Goal: Information Seeking & Learning: Learn about a topic

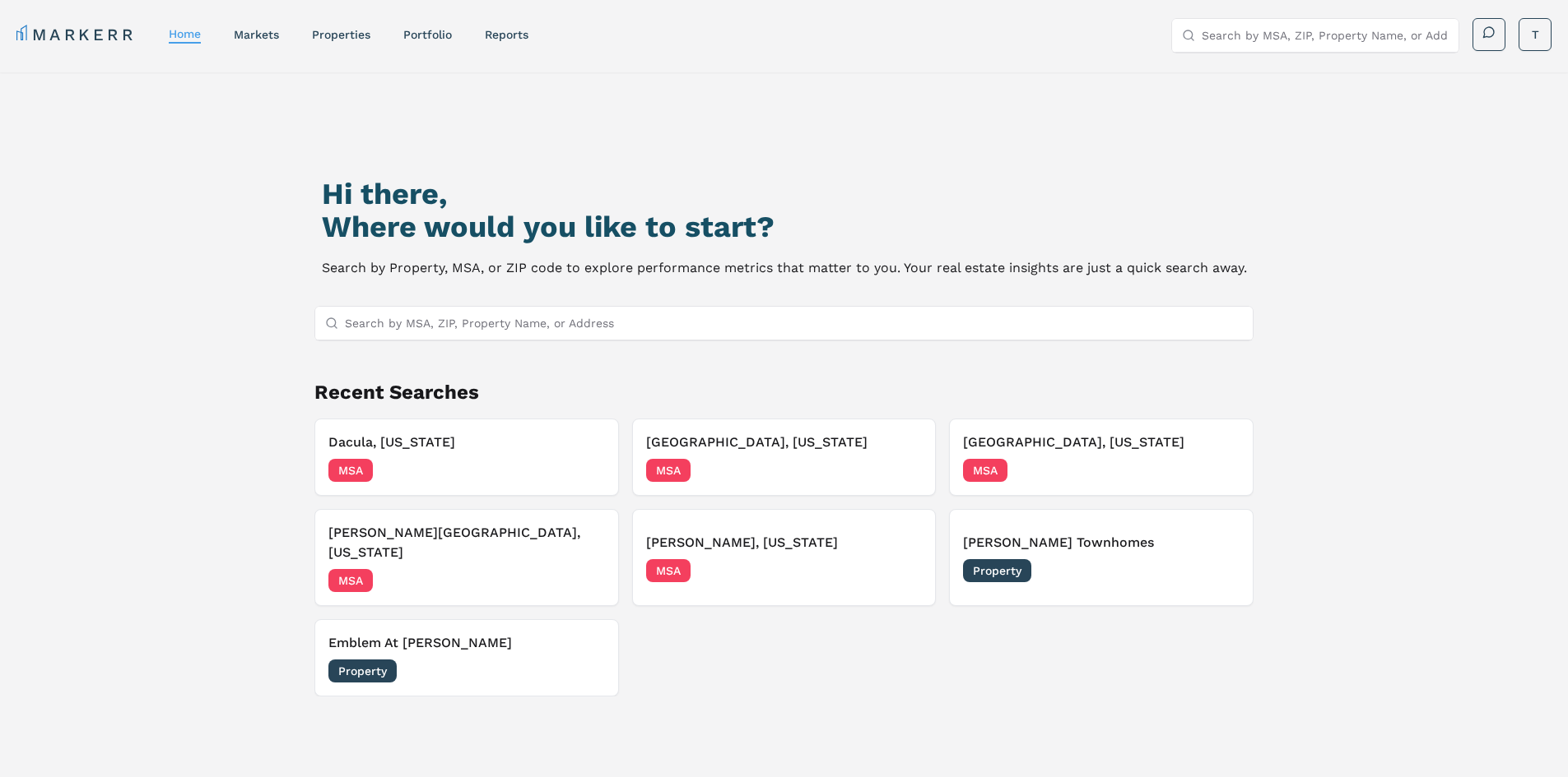
click at [433, 318] on input "Search by MSA, ZIP, Property Name, or Address" at bounding box center [794, 323] width 899 height 33
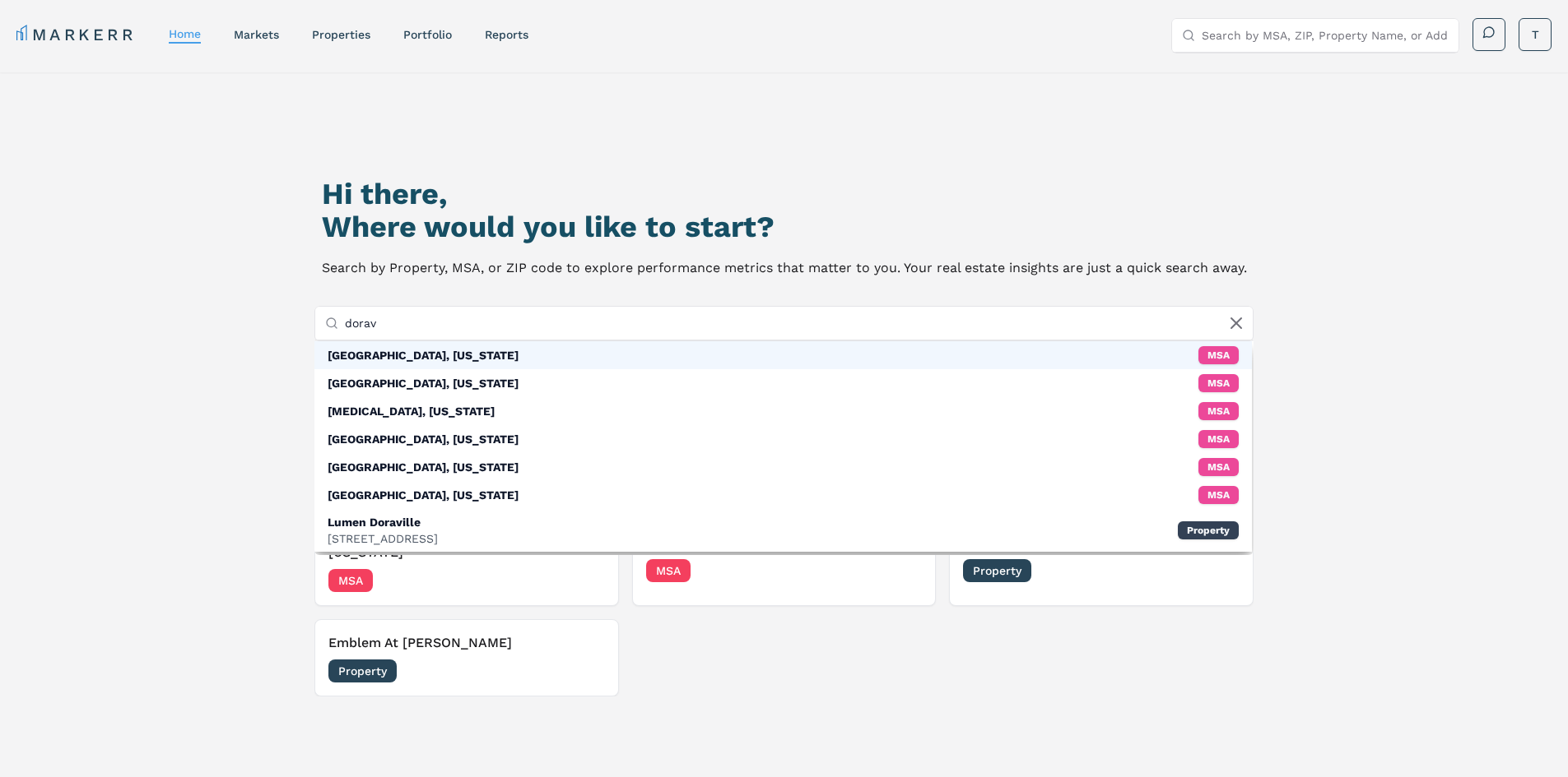
type input "dorav"
click at [394, 357] on div "[GEOGRAPHIC_DATA], [US_STATE]" at bounding box center [423, 355] width 191 height 17
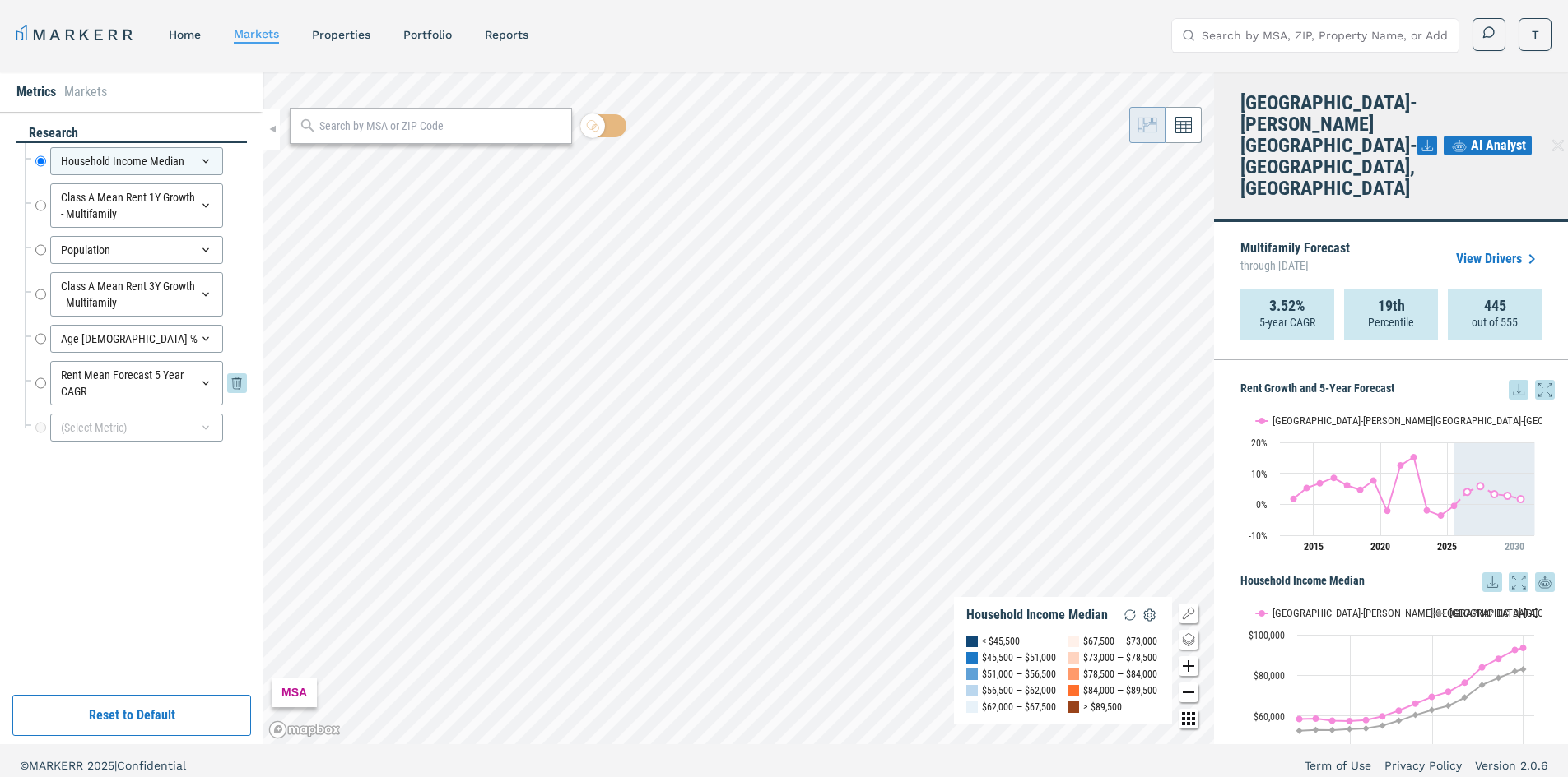
click at [150, 378] on div "Rent Mean Forecast 5 Year CAGR" at bounding box center [136, 383] width 173 height 45
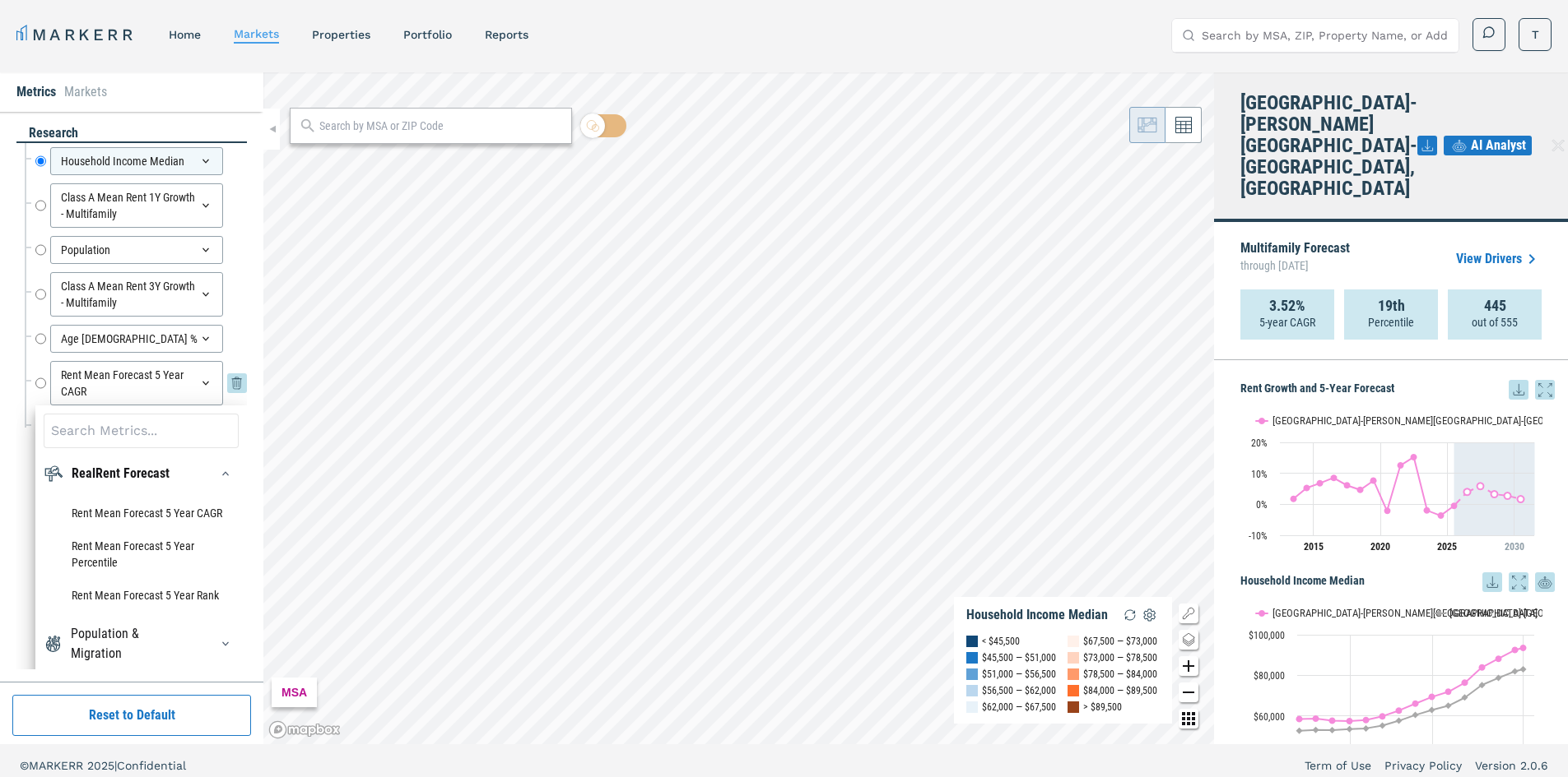
click at [36, 383] on input "Rent Mean Forecast 5 Year CAGR" at bounding box center [41, 383] width 10 height 45
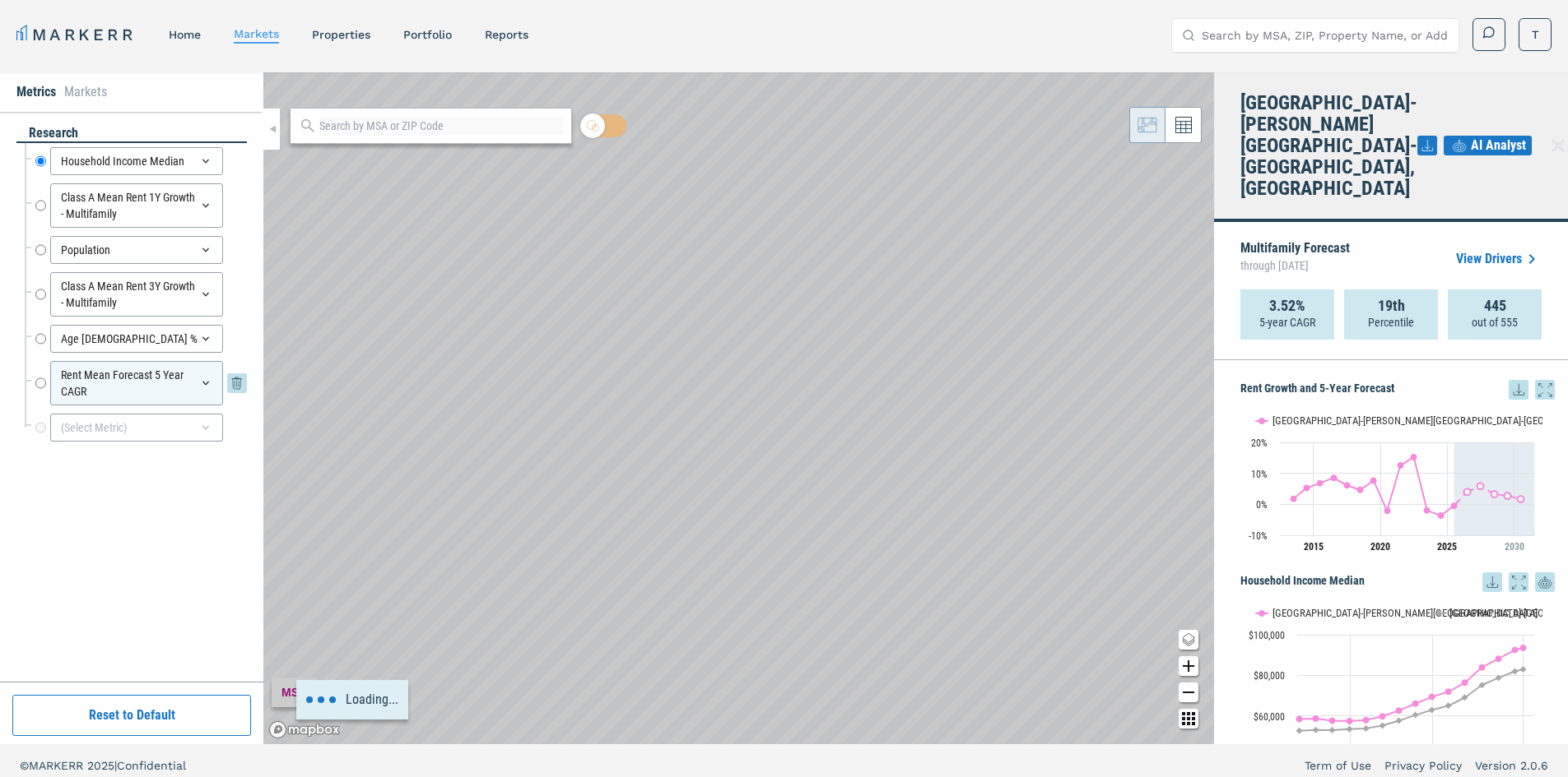
radio input "false"
radio input "true"
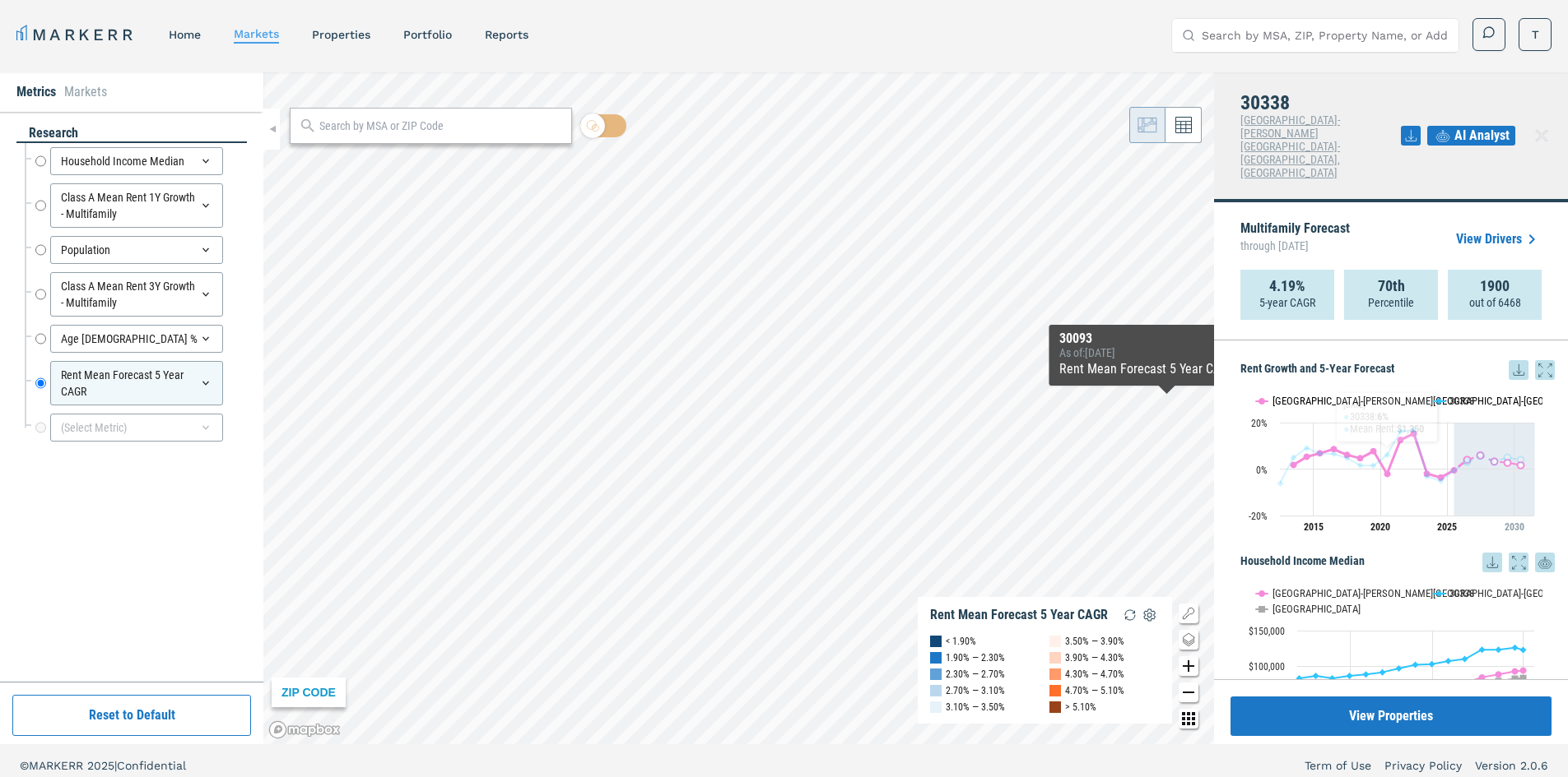
click at [1323, 395] on button "Show Atlanta-Sandy Springs-Roswell, GA" at bounding box center [1336, 401] width 160 height 12
